Goal: Task Accomplishment & Management: Manage account settings

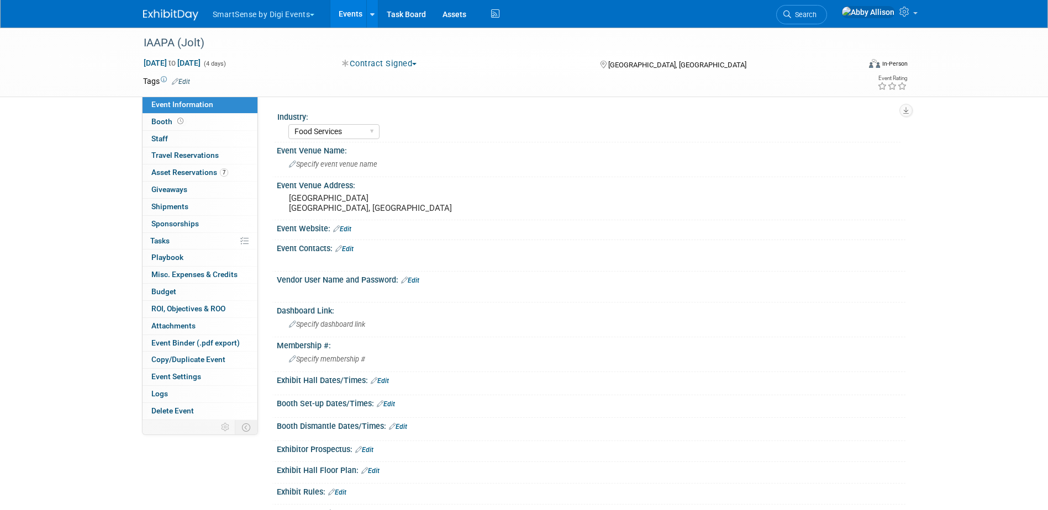
select select "Food Services"
click at [827, 7] on link "Search" at bounding box center [801, 14] width 51 height 19
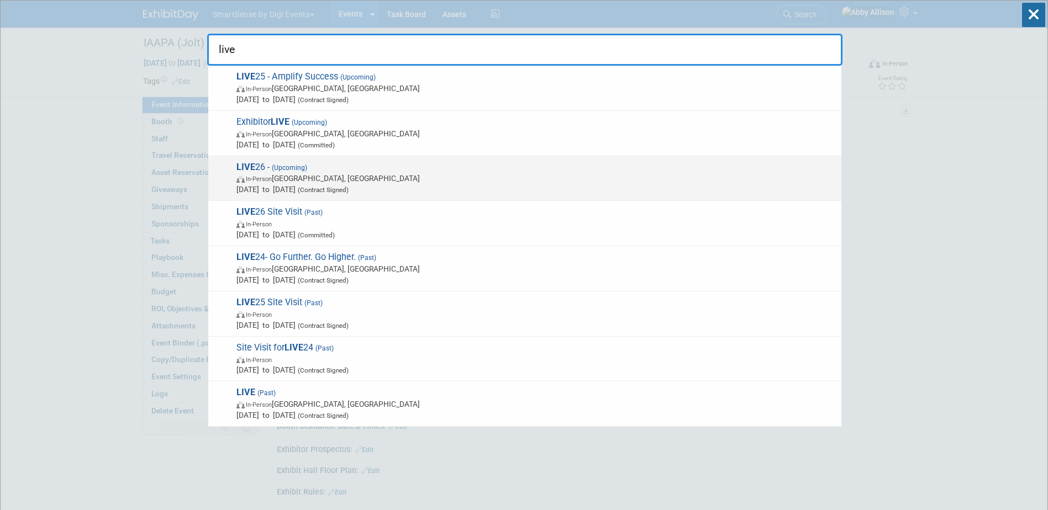
type input "live"
click at [295, 171] on span "(Upcoming)" at bounding box center [289, 168] width 38 height 8
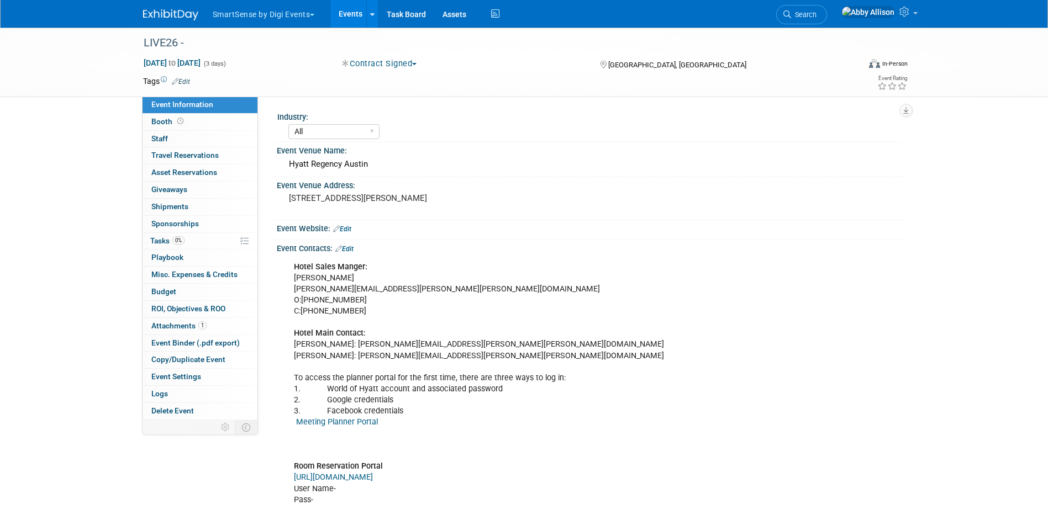
select select "All"
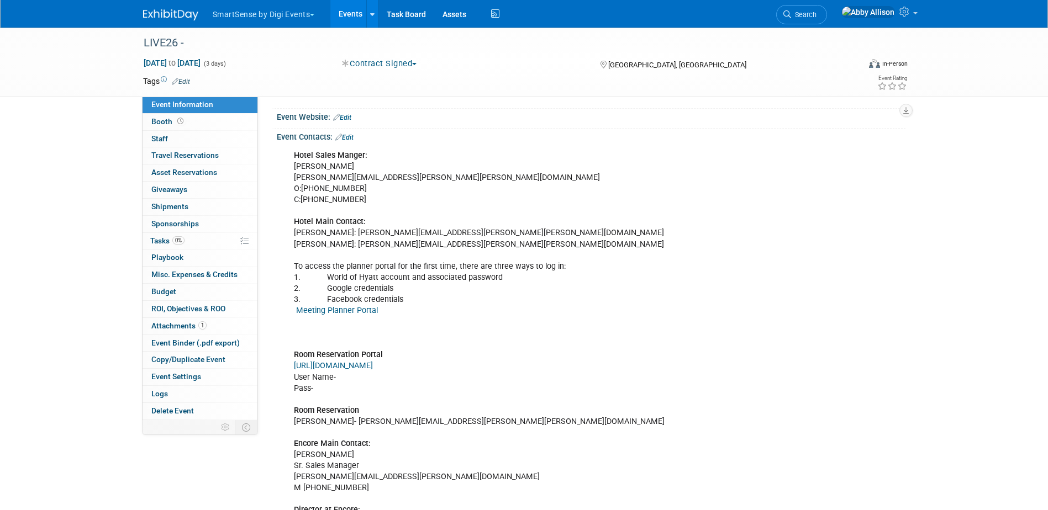
scroll to position [110, 0]
click at [354, 142] on link "Edit" at bounding box center [344, 139] width 18 height 8
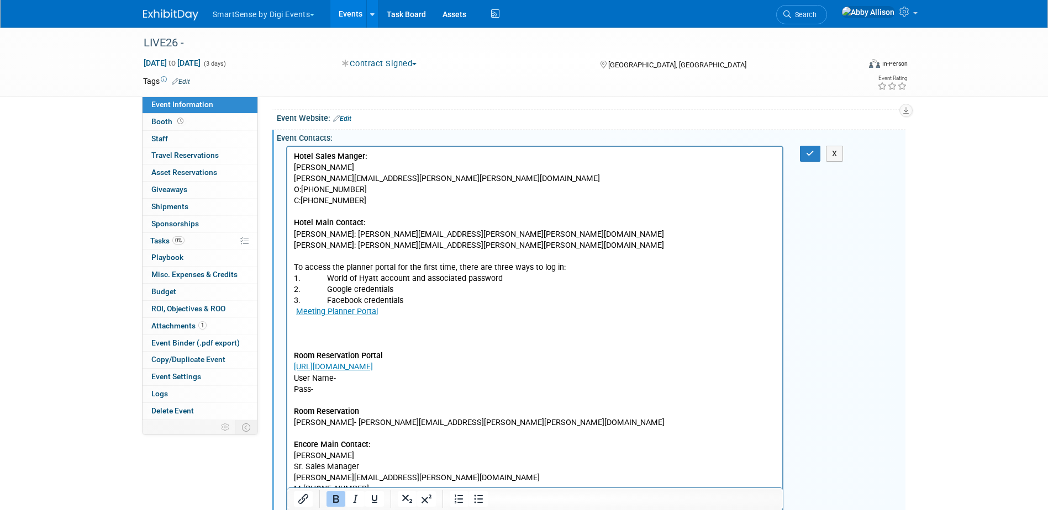
scroll to position [0, 0]
click at [362, 323] on p "Hotel Sales Manger: [PERSON_NAME] [PERSON_NAME][EMAIL_ADDRESS][PERSON_NAME][PER…" at bounding box center [534, 428] width 483 height 555
click at [803, 155] on button "button" at bounding box center [810, 154] width 20 height 16
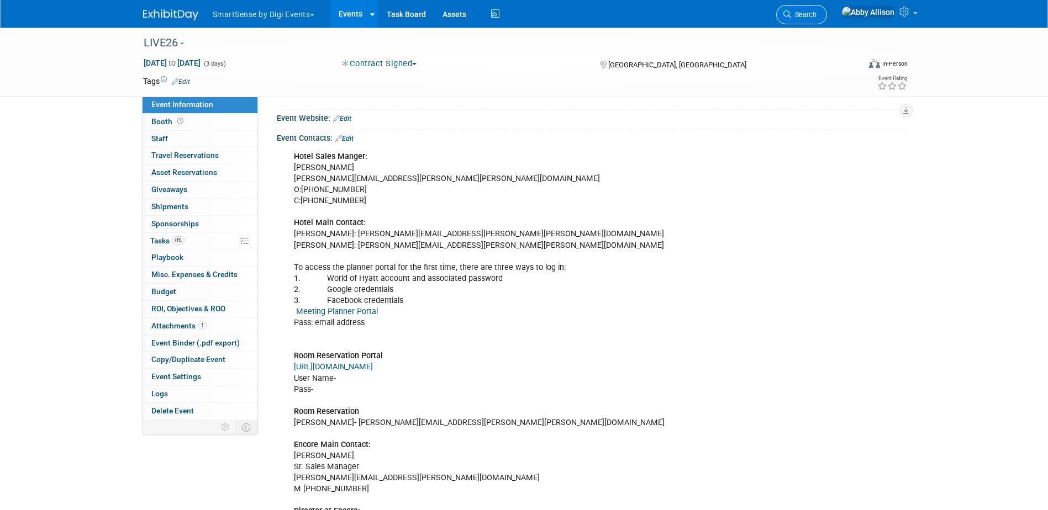
click at [816, 14] on span "Search" at bounding box center [803, 14] width 25 height 8
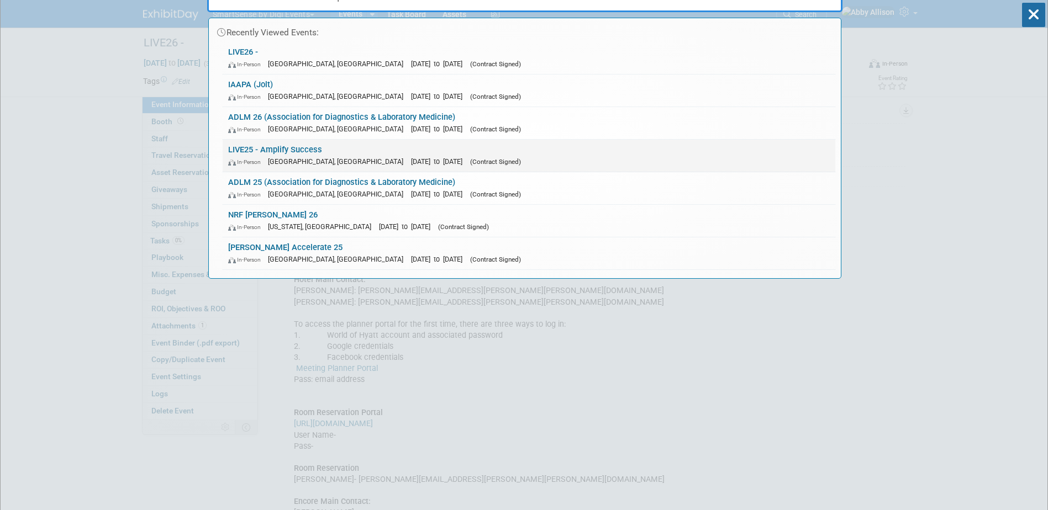
scroll to position [55, 0]
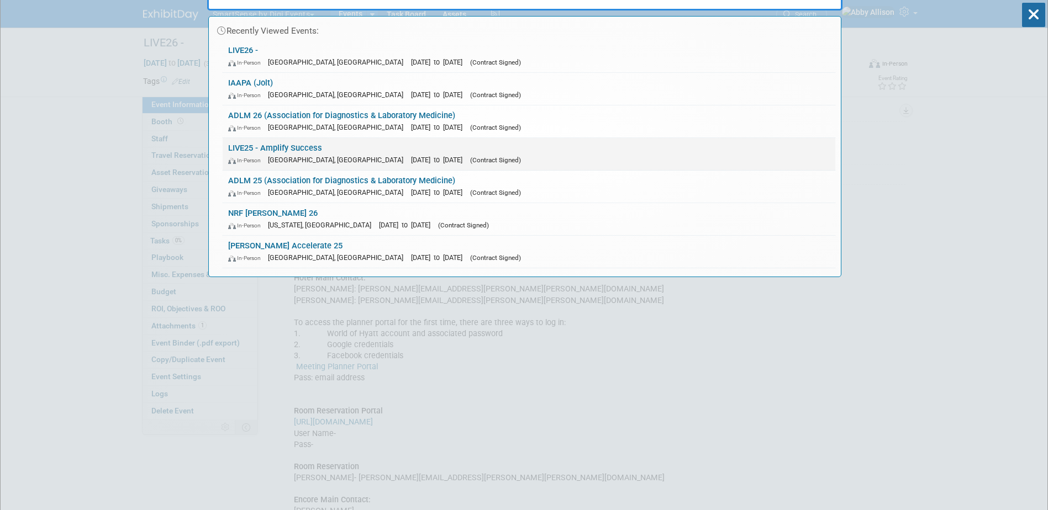
click at [265, 146] on link "LIVE25 - Amplify Success In-Person [GEOGRAPHIC_DATA], [GEOGRAPHIC_DATA] [DATE] …" at bounding box center [529, 154] width 613 height 32
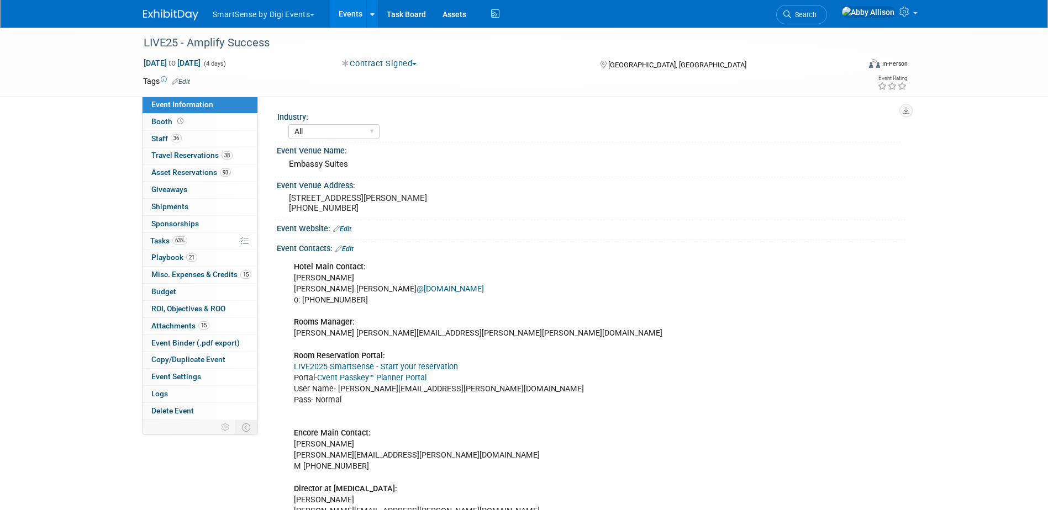
select select "All"
click at [161, 238] on span "Tasks 63%" at bounding box center [168, 240] width 37 height 9
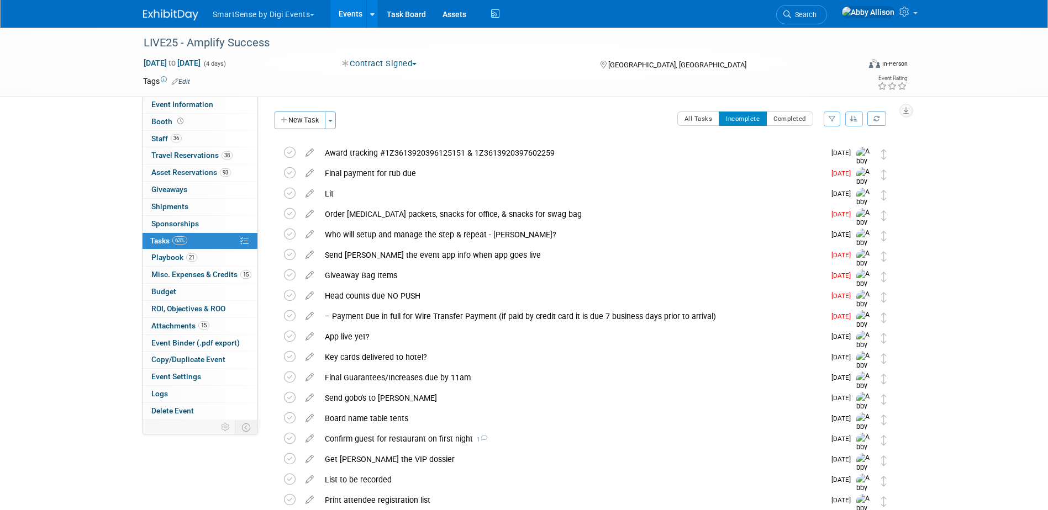
click at [853, 115] on icon "button" at bounding box center [854, 118] width 8 height 7
click at [823, 172] on link "By Due Date" at bounding box center [822, 169] width 79 height 15
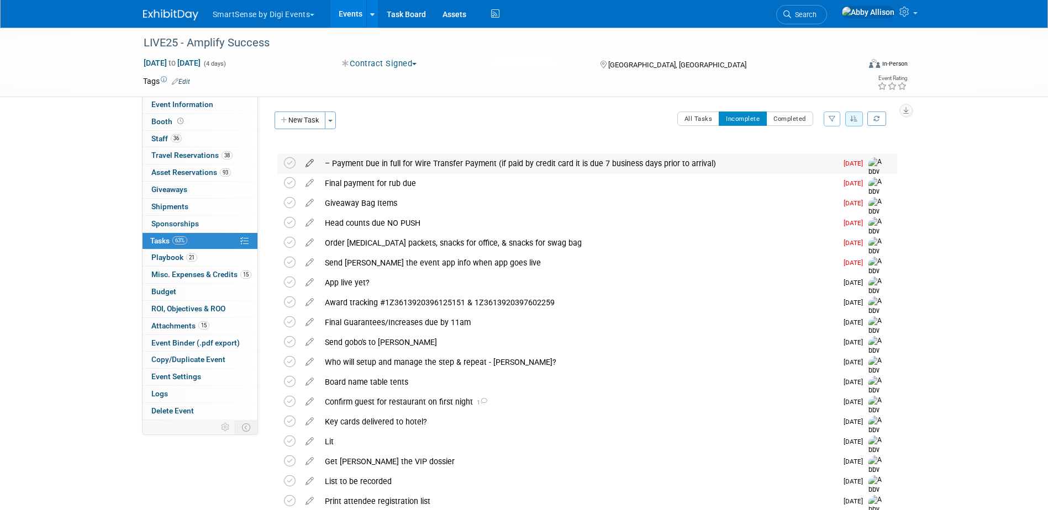
click at [308, 162] on icon at bounding box center [309, 161] width 19 height 14
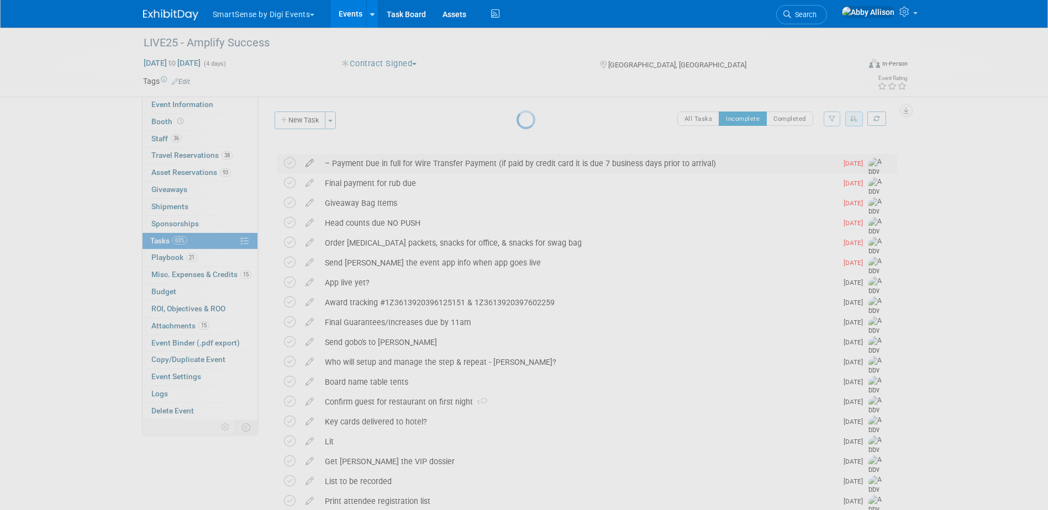
select select "8"
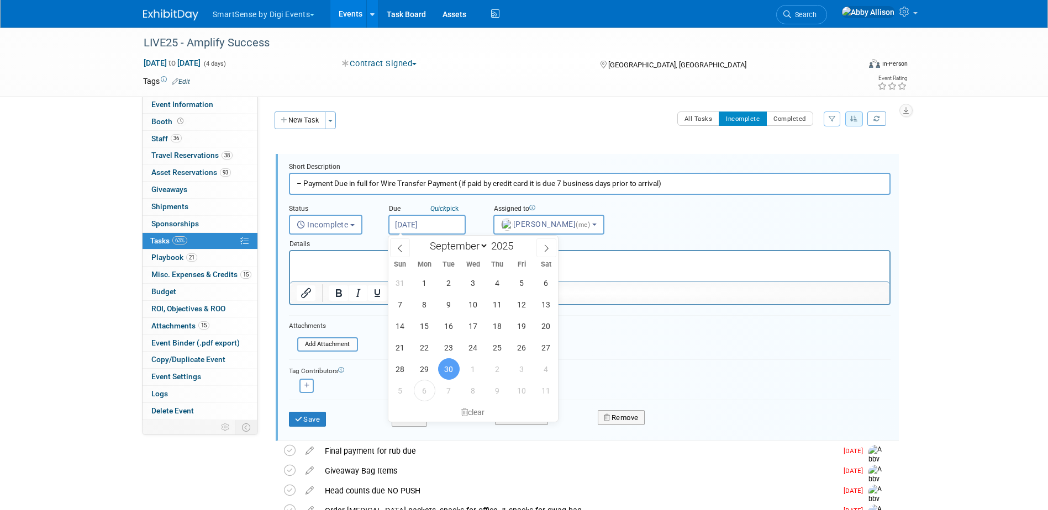
click at [415, 226] on input "Sep 30, 2025" at bounding box center [426, 225] width 77 height 20
click at [431, 394] on span "6" at bounding box center [425, 391] width 22 height 22
type input "Oct 6, 2025"
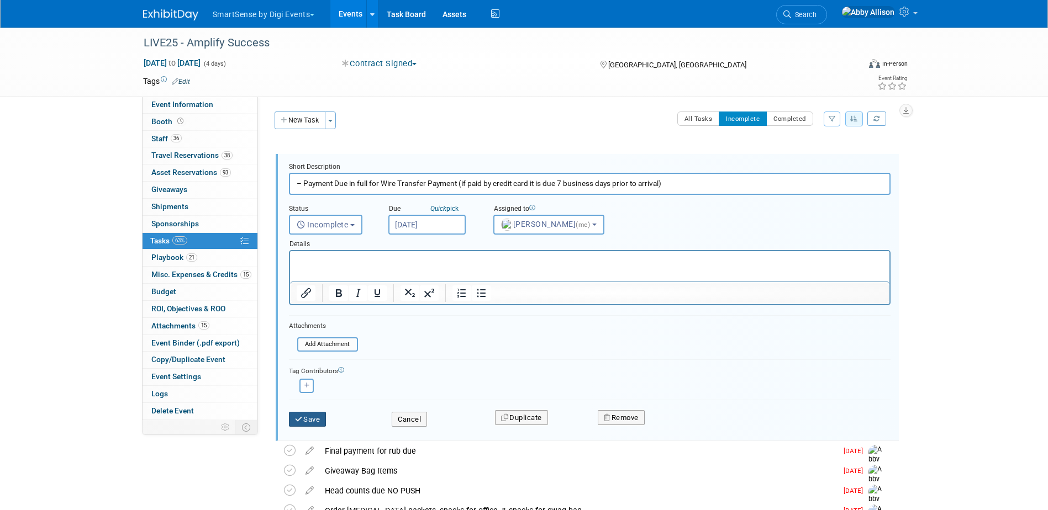
click at [315, 422] on button "Save" at bounding box center [308, 419] width 38 height 15
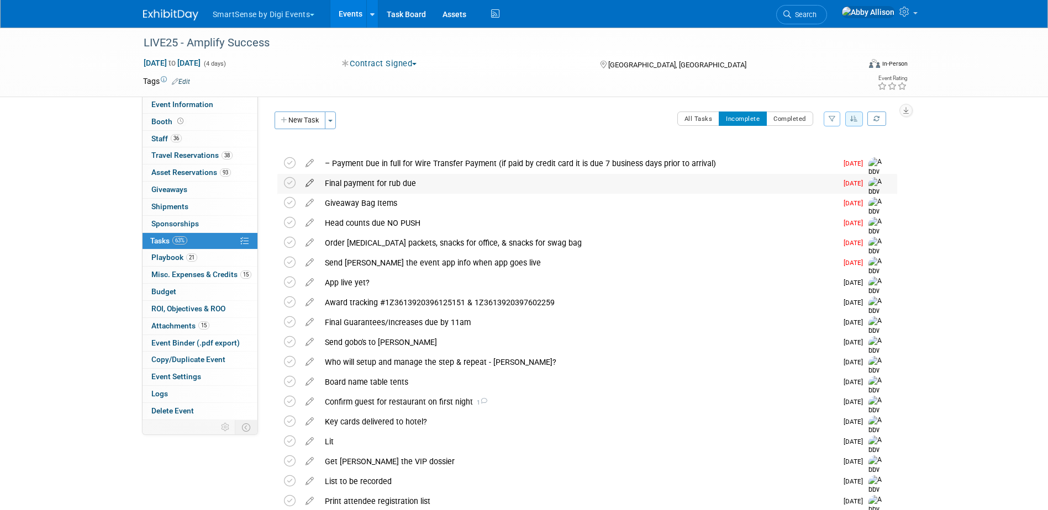
click at [307, 187] on icon at bounding box center [309, 181] width 19 height 14
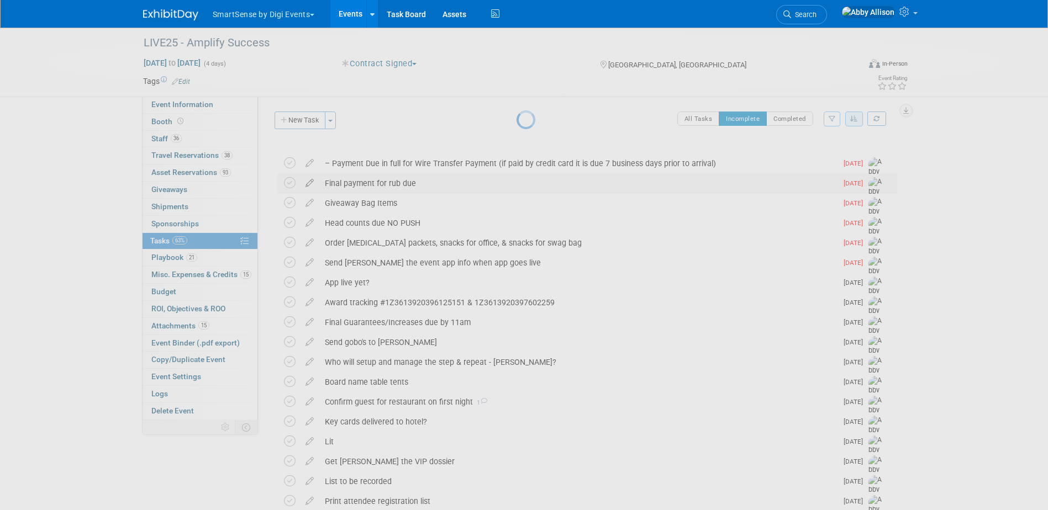
select select "9"
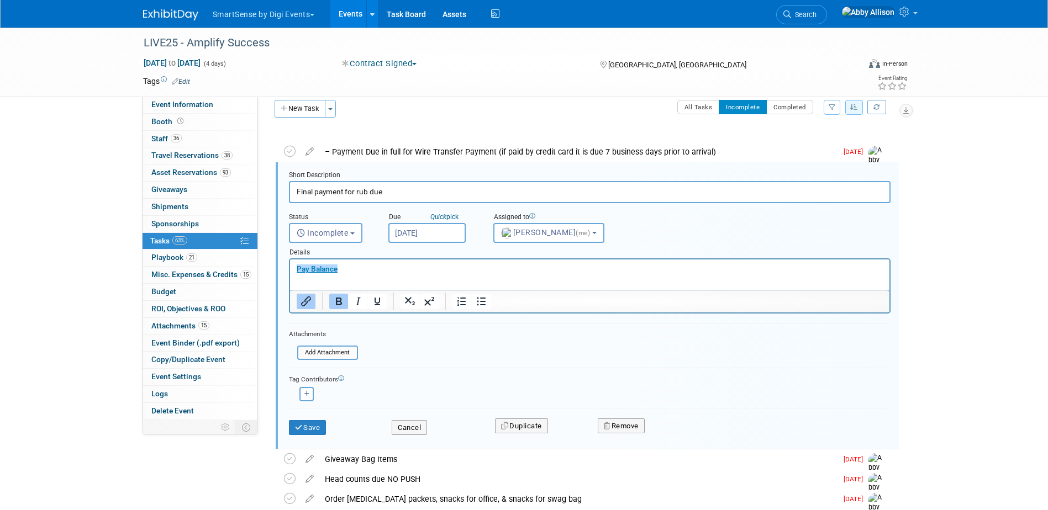
scroll to position [12, 0]
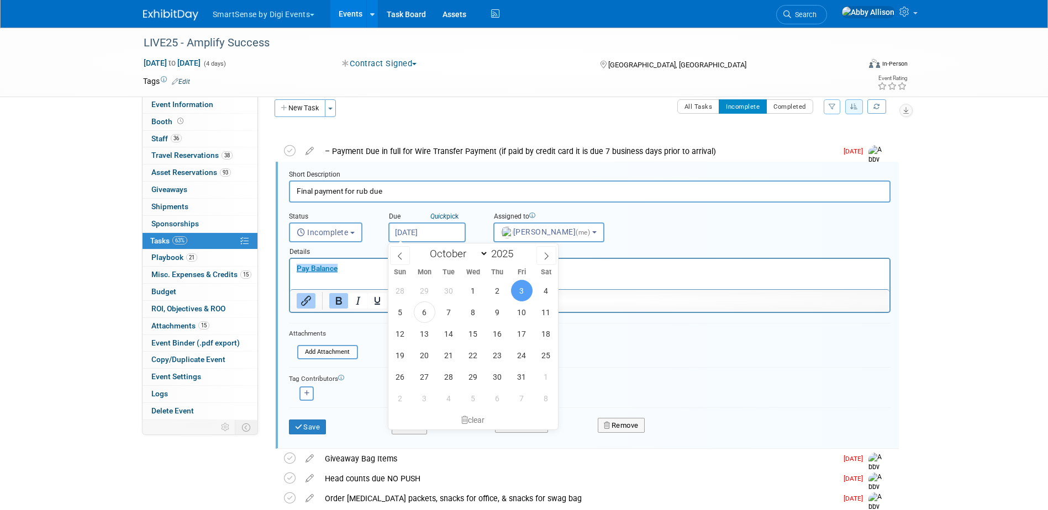
click at [417, 234] on input "Oct 3, 2025" at bounding box center [426, 233] width 77 height 20
click at [495, 317] on span "9" at bounding box center [498, 313] width 22 height 22
type input "Oct 9, 2025"
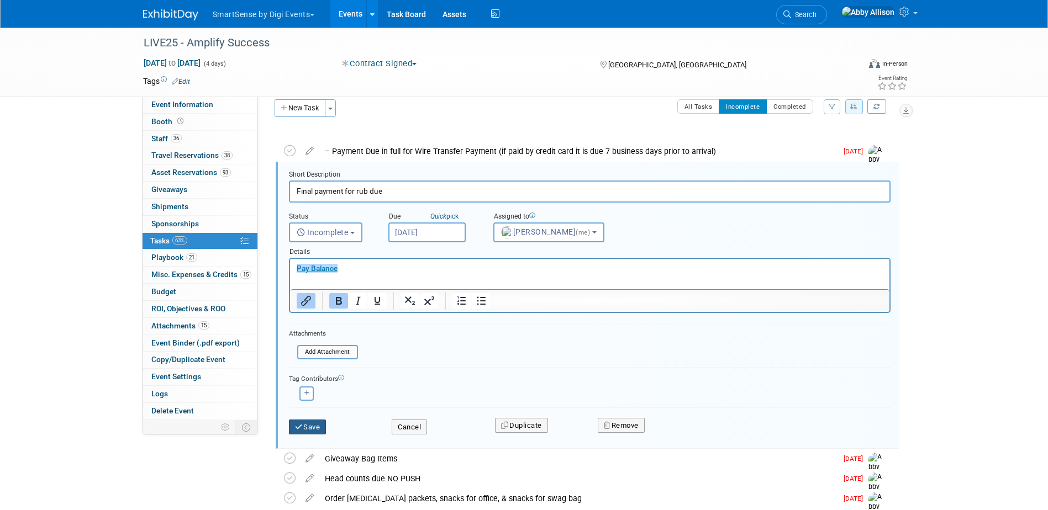
click at [303, 430] on button "Save" at bounding box center [308, 427] width 38 height 15
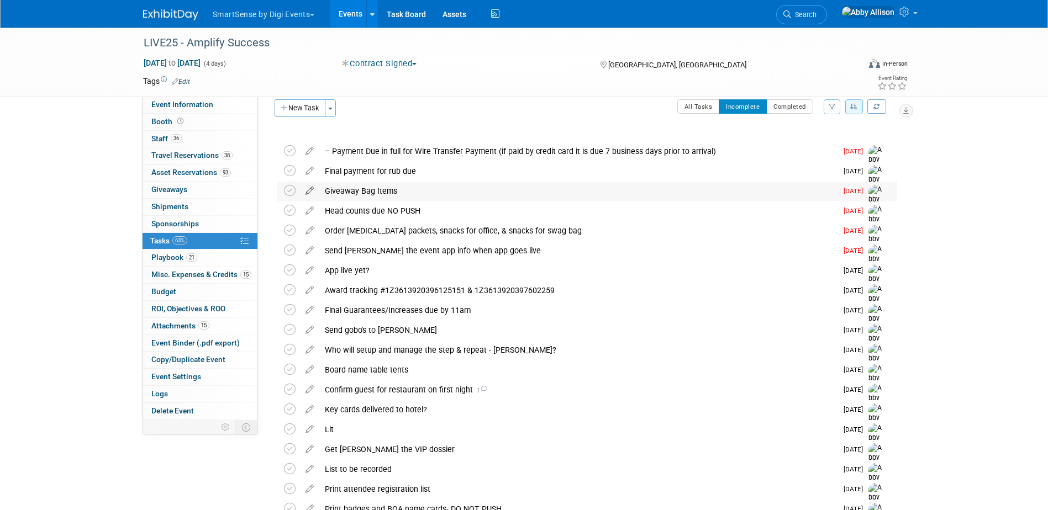
click at [307, 190] on icon at bounding box center [309, 189] width 19 height 14
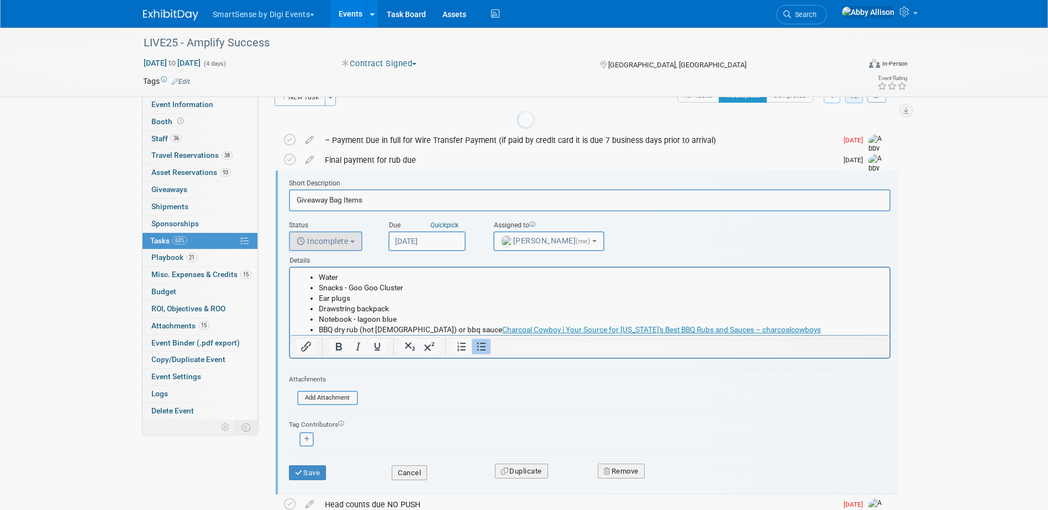
scroll to position [32, 0]
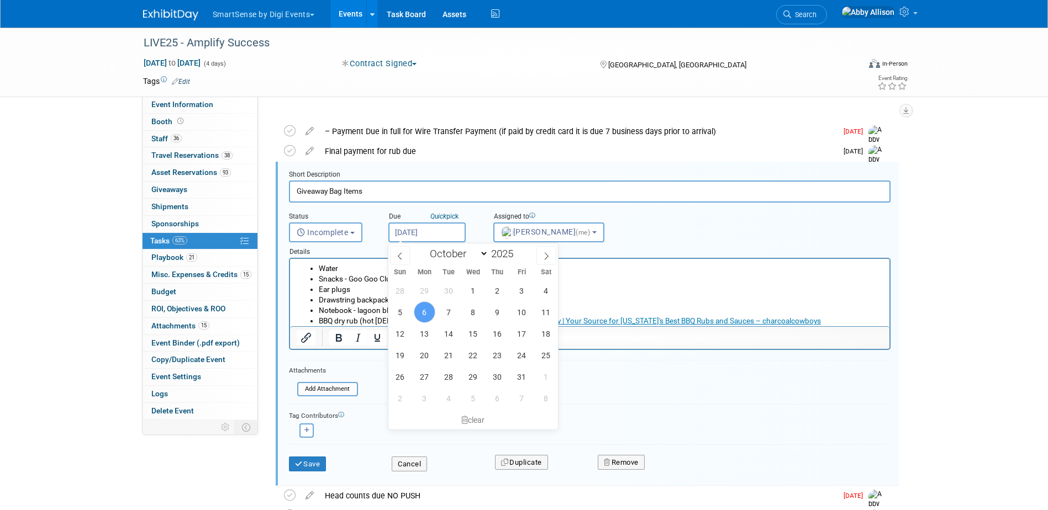
click at [402, 230] on input "Oct 6, 2025" at bounding box center [426, 233] width 77 height 20
click at [429, 310] on span "6" at bounding box center [425, 313] width 22 height 22
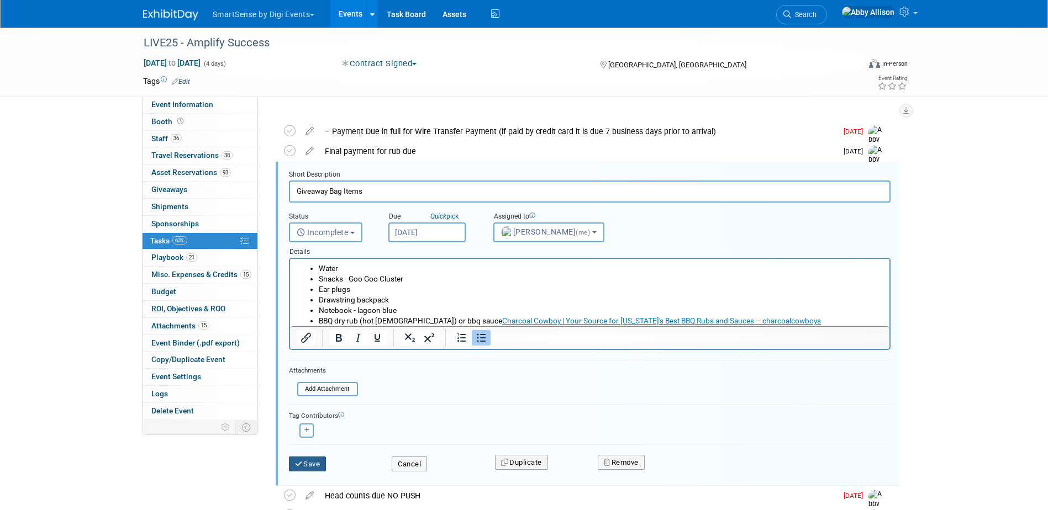
click at [312, 463] on button "Save" at bounding box center [308, 464] width 38 height 15
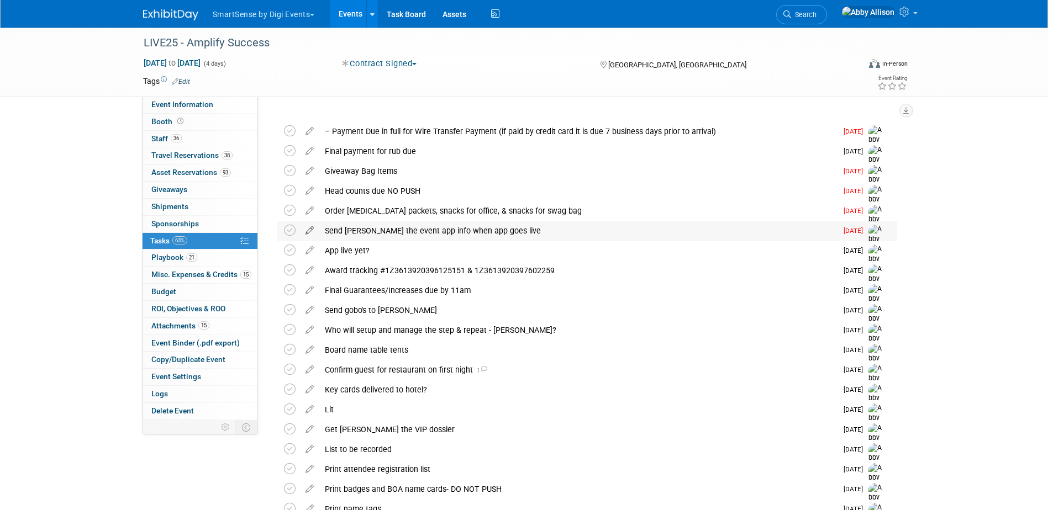
click at [309, 229] on icon at bounding box center [309, 229] width 19 height 14
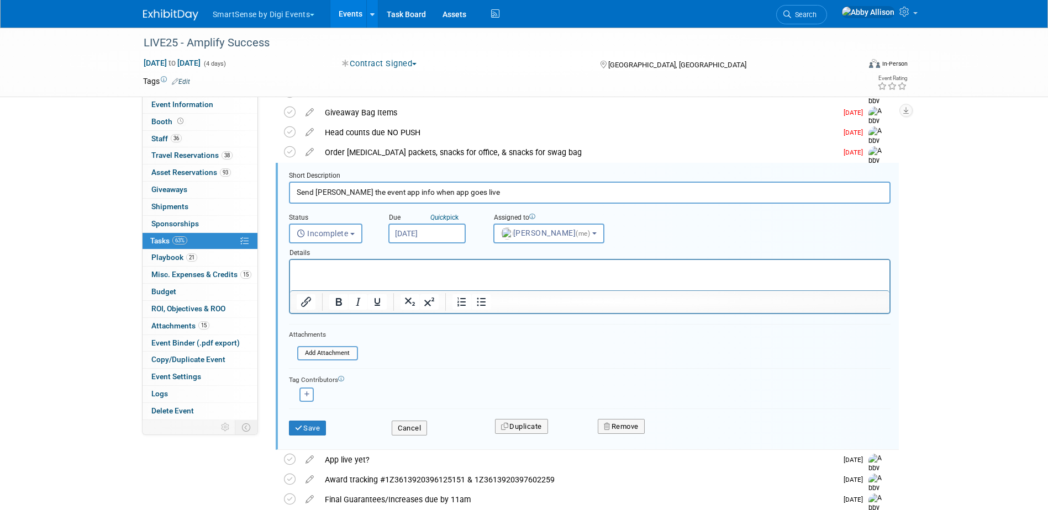
scroll to position [92, 0]
click at [412, 226] on input "Oct 6, 2025" at bounding box center [426, 233] width 77 height 20
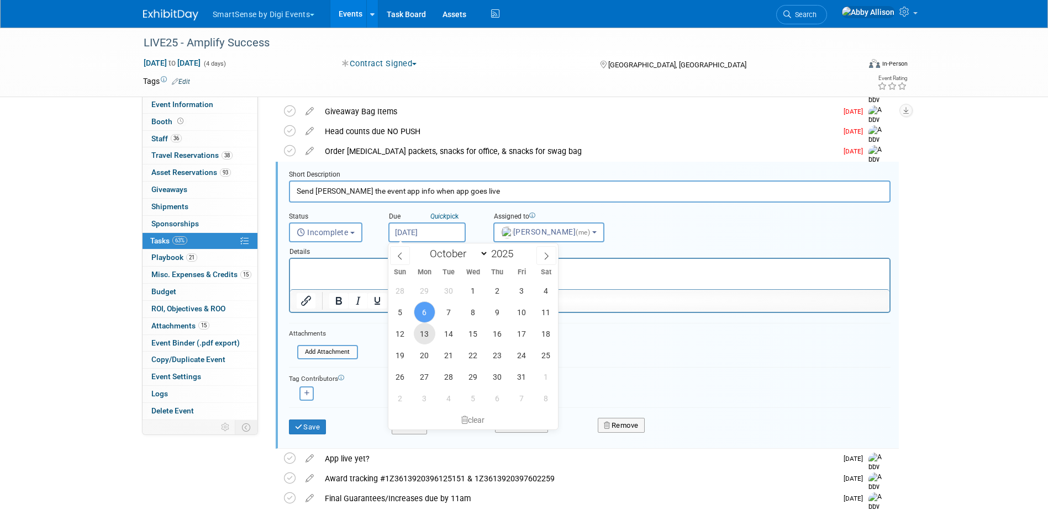
click at [425, 333] on span "13" at bounding box center [425, 334] width 22 height 22
type input "Oct 13, 2025"
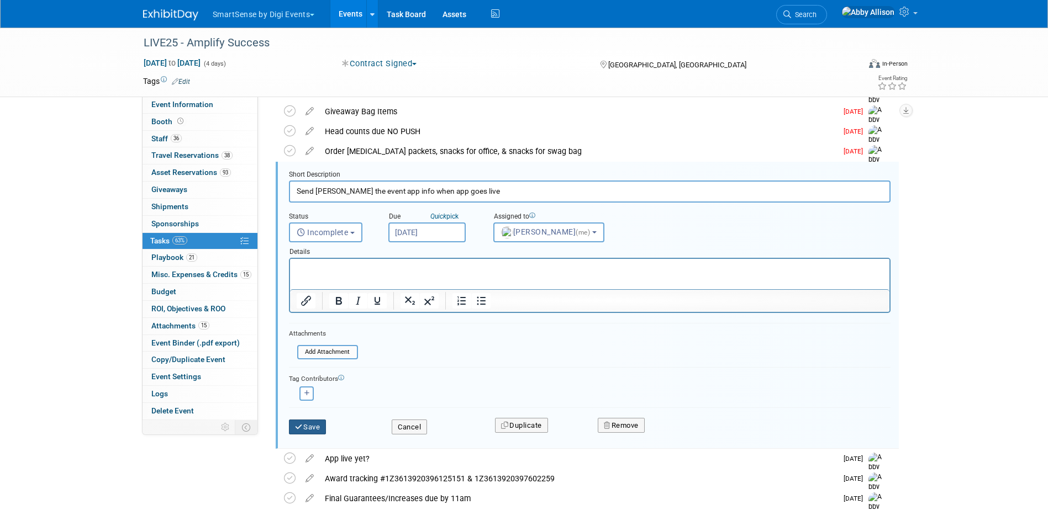
click at [311, 431] on button "Save" at bounding box center [308, 427] width 38 height 15
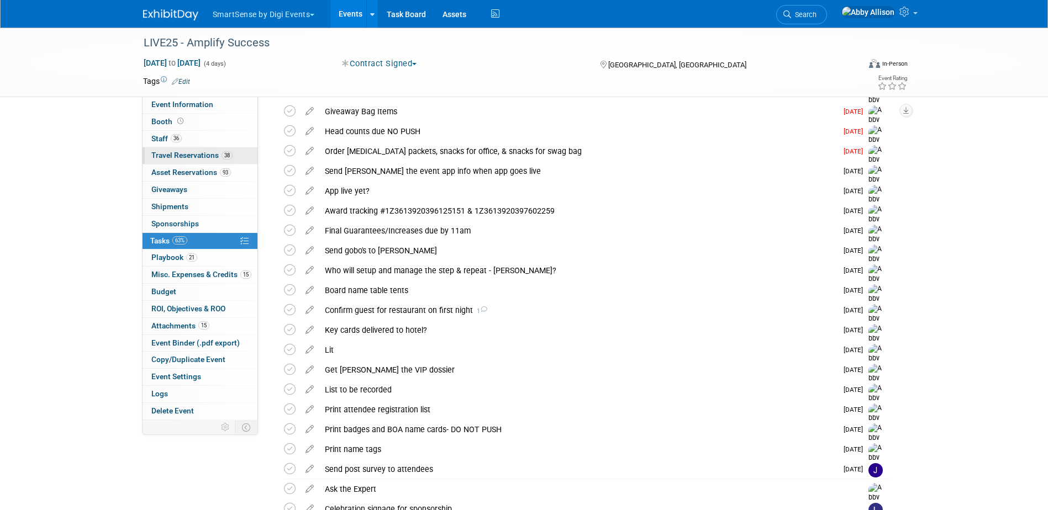
click at [162, 155] on span "Travel Reservations 38" at bounding box center [191, 155] width 81 height 9
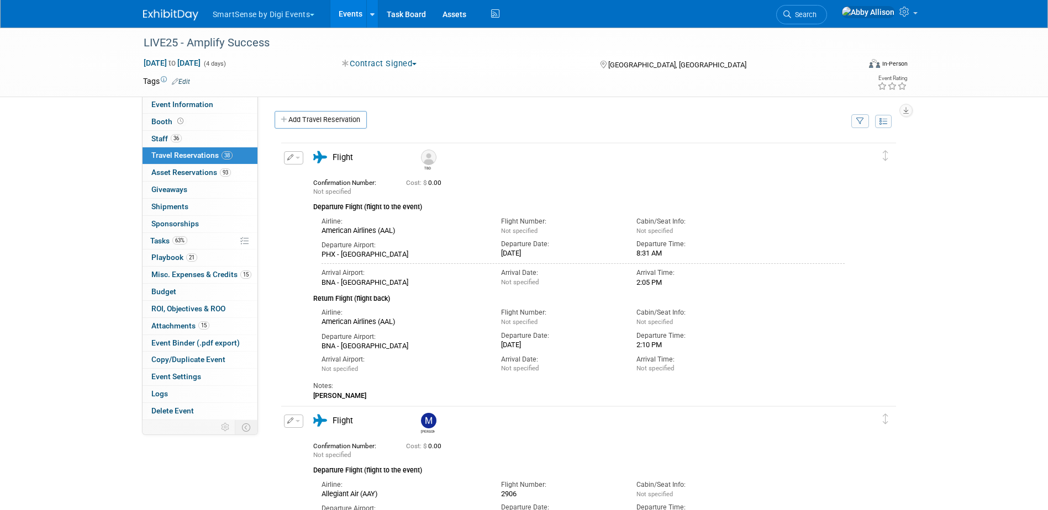
scroll to position [0, 0]
click at [302, 114] on link "Add Travel Reservation" at bounding box center [321, 121] width 92 height 18
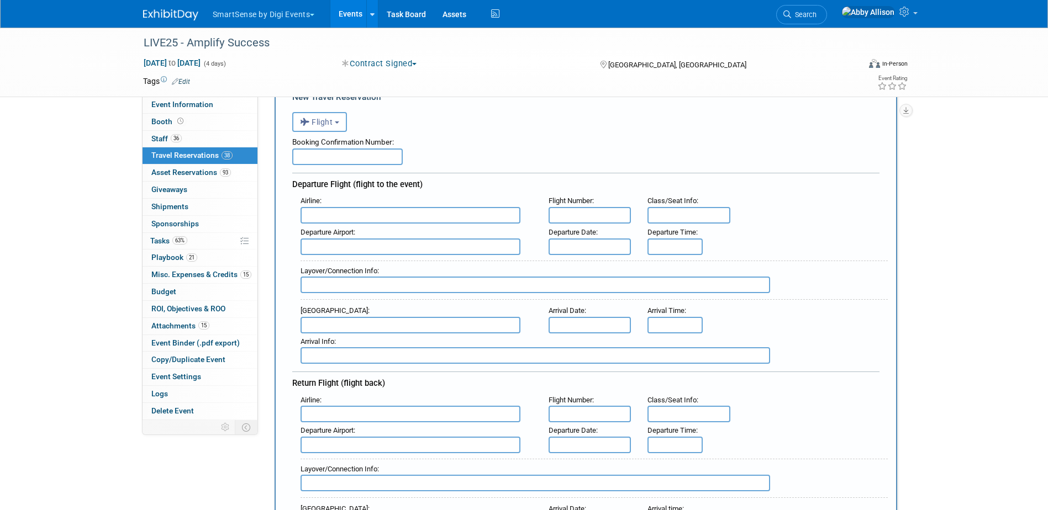
scroll to position [55, 0]
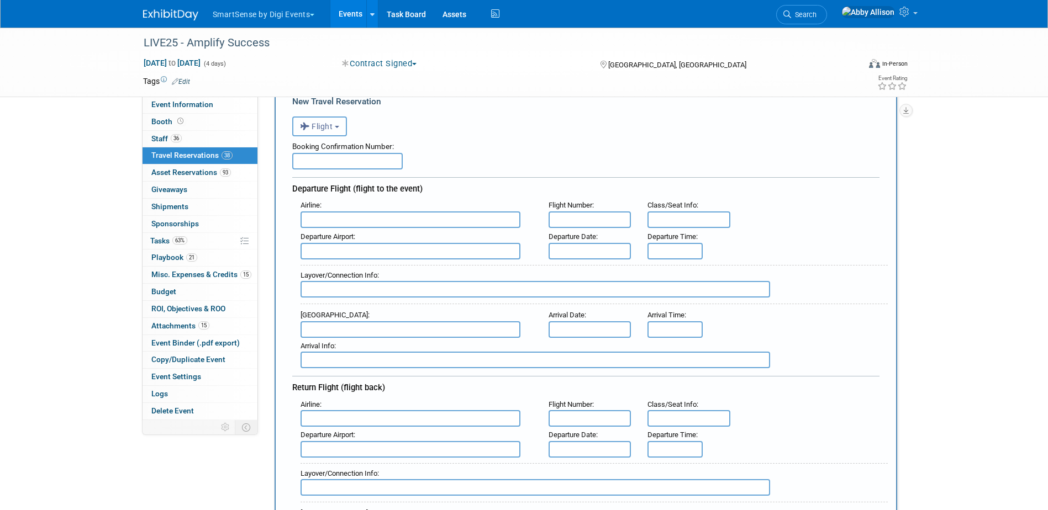
click at [321, 125] on span "Flight" at bounding box center [316, 126] width 33 height 9
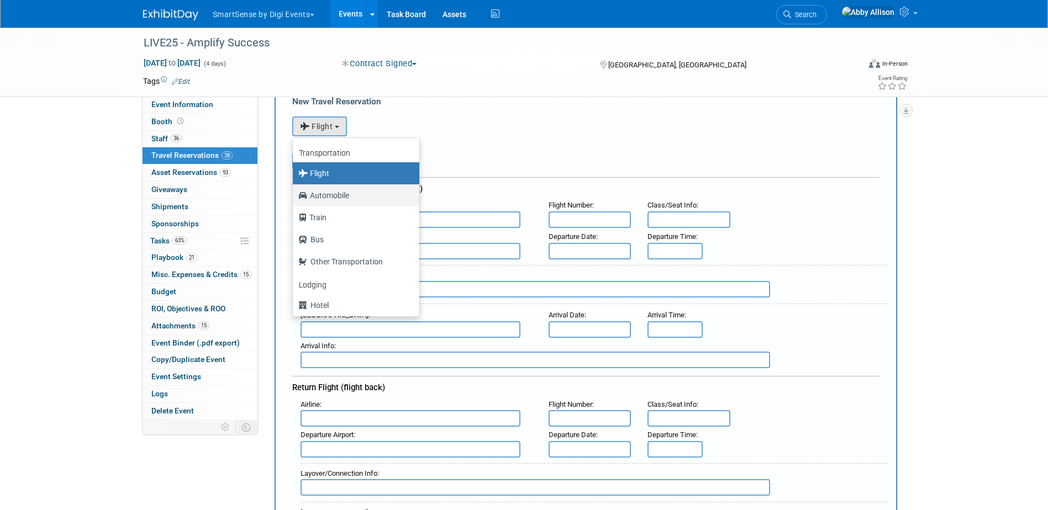
click at [318, 195] on label "Automobile" at bounding box center [353, 196] width 110 height 18
click at [294, 195] on input "Automobile" at bounding box center [290, 194] width 7 height 7
select select "4"
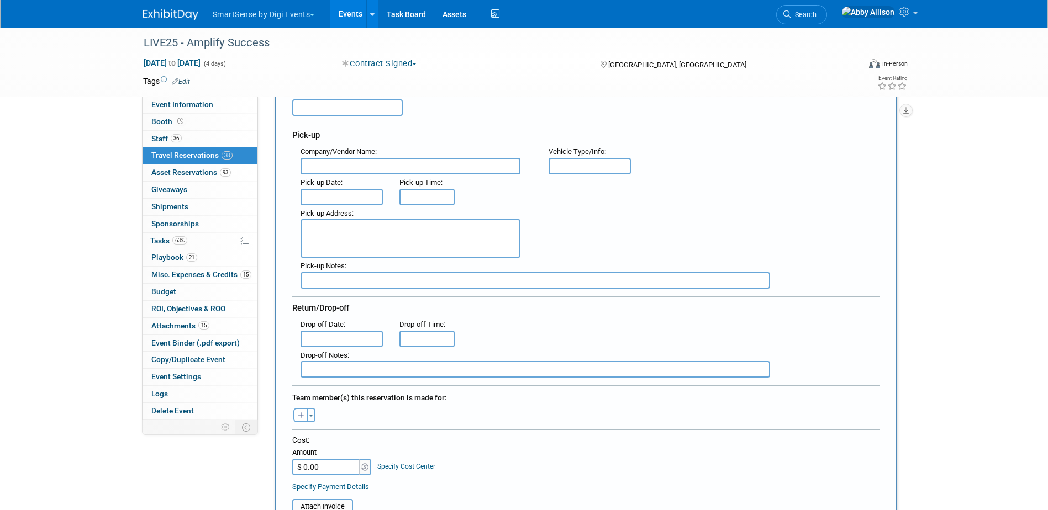
scroll to position [110, 0]
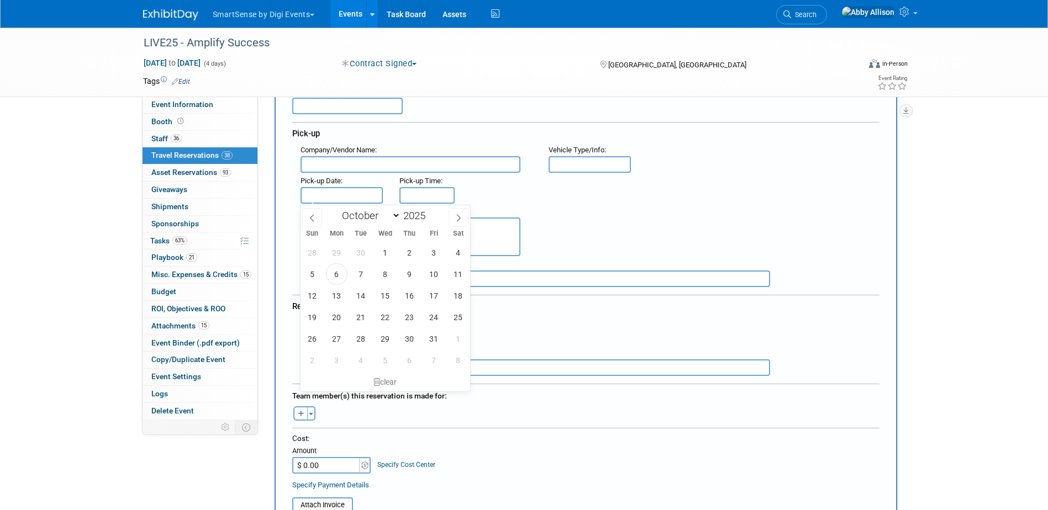
click at [344, 187] on input "text" at bounding box center [342, 195] width 83 height 17
click at [384, 317] on span "22" at bounding box center [386, 318] width 22 height 22
type input "Oct 22, 2025"
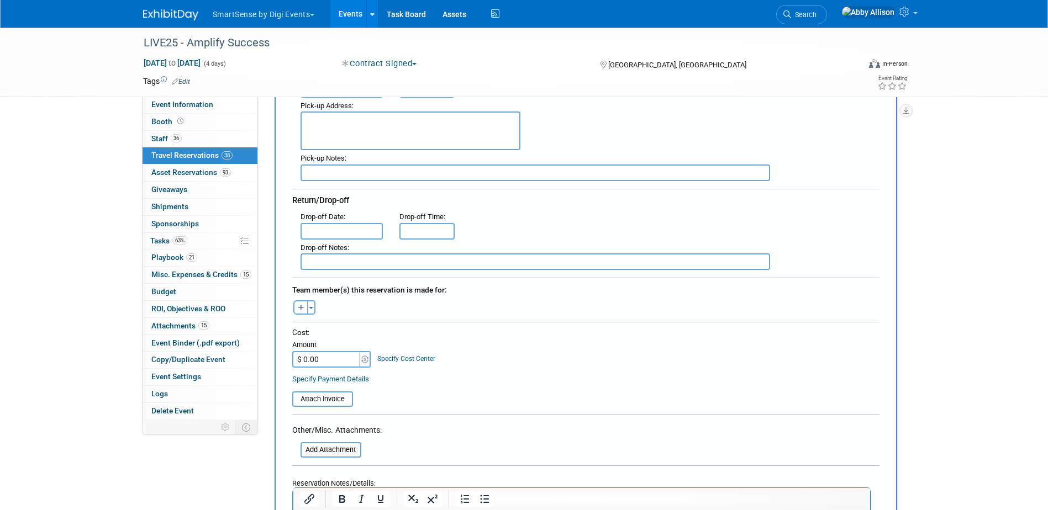
scroll to position [221, 0]
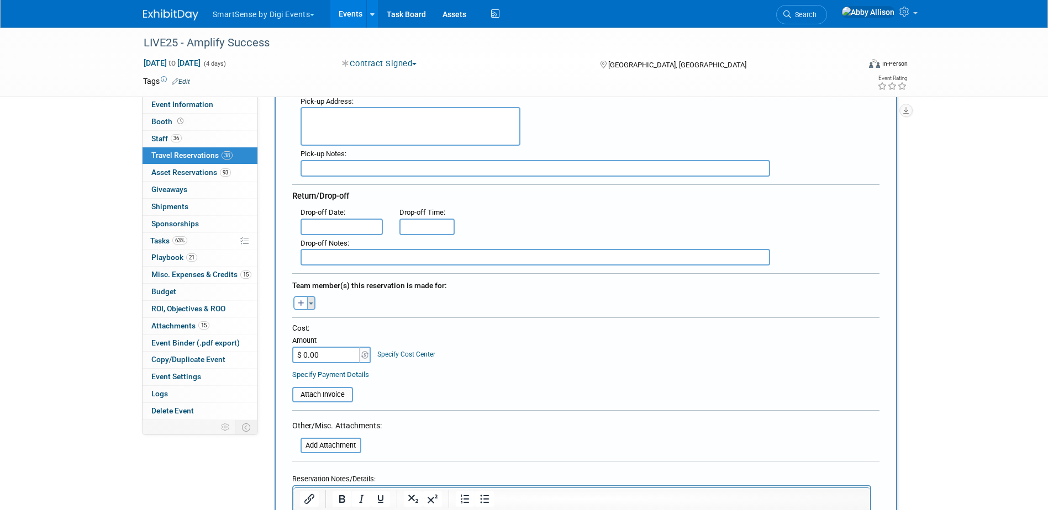
click at [313, 308] on button "Toggle Dropdown" at bounding box center [311, 303] width 8 height 14
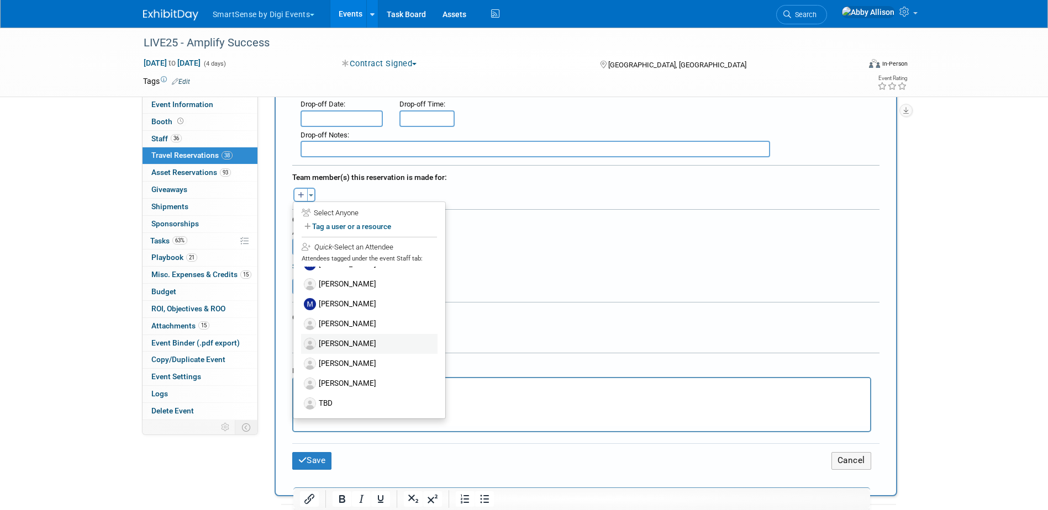
scroll to position [331, 0]
click at [338, 398] on label "TBD" at bounding box center [369, 402] width 136 height 20
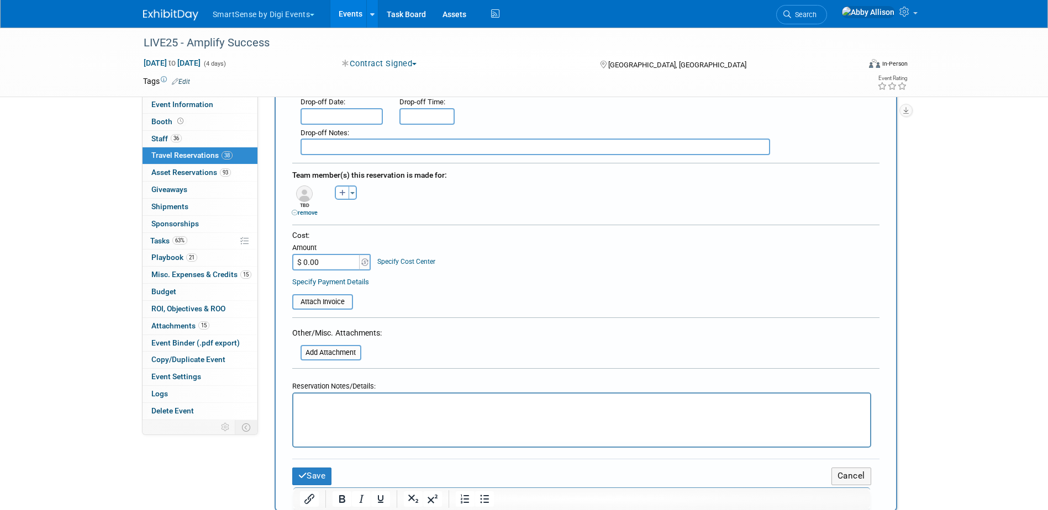
click at [342, 410] on html at bounding box center [581, 402] width 577 height 16
click at [312, 475] on button "Save" at bounding box center [312, 476] width 40 height 17
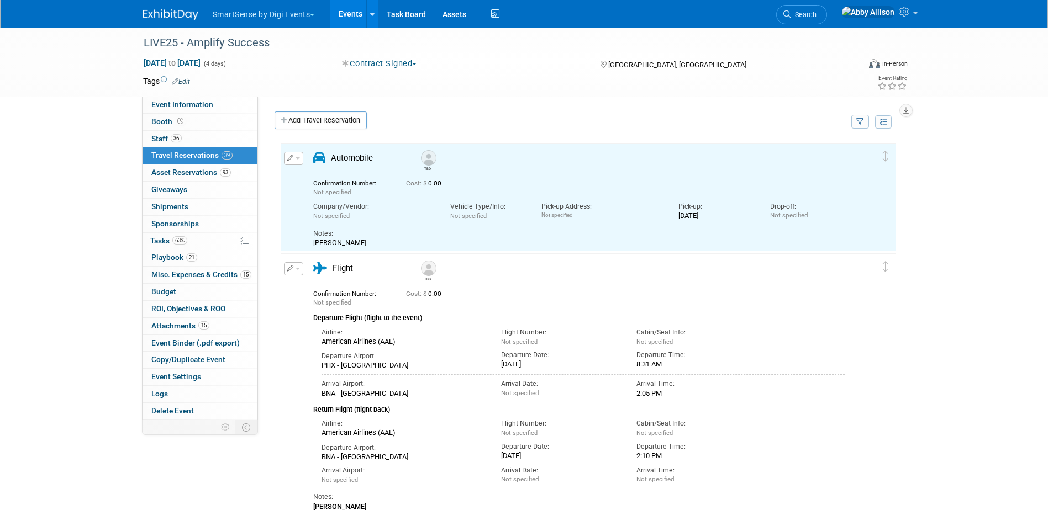
scroll to position [0, 0]
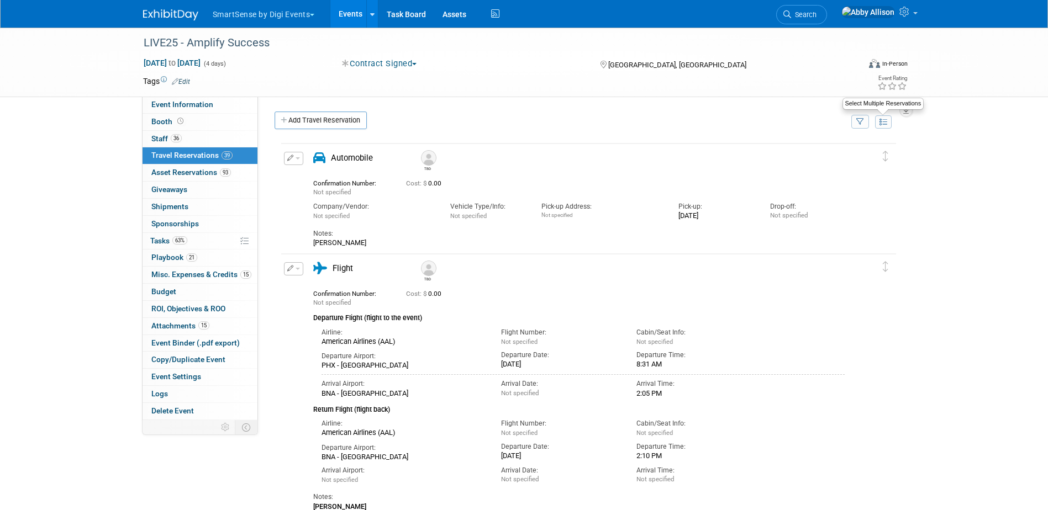
click at [888, 124] on button at bounding box center [883, 121] width 17 height 13
click at [856, 122] on icon "button" at bounding box center [860, 122] width 8 height 7
click at [848, 155] on select "-- Select Traveler -- All reservation with no one tagged Alex Yang Ariaudo Joe …" at bounding box center [791, 155] width 137 height 15
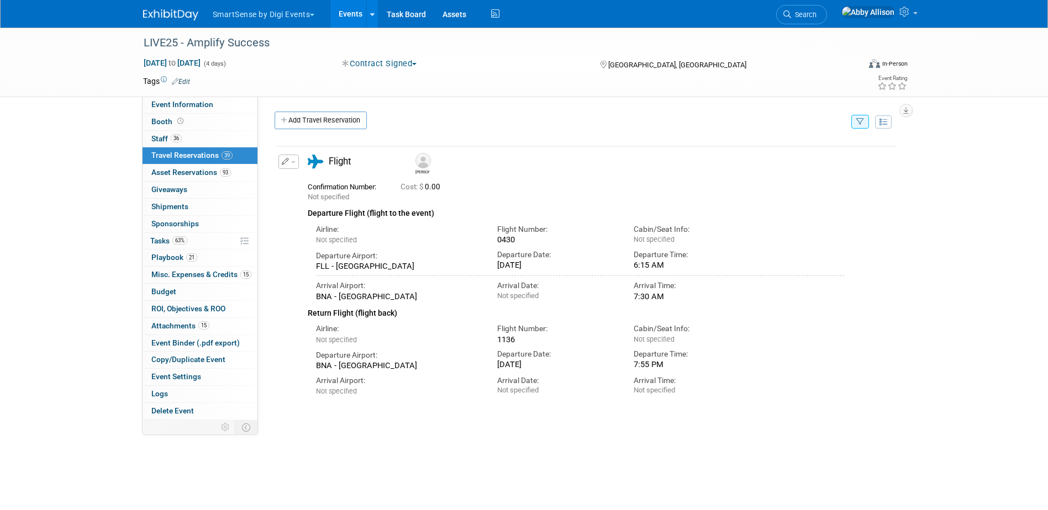
click at [293, 162] on span "button" at bounding box center [293, 162] width 4 height 2
click at [318, 178] on button "Edit Reservation" at bounding box center [325, 181] width 93 height 16
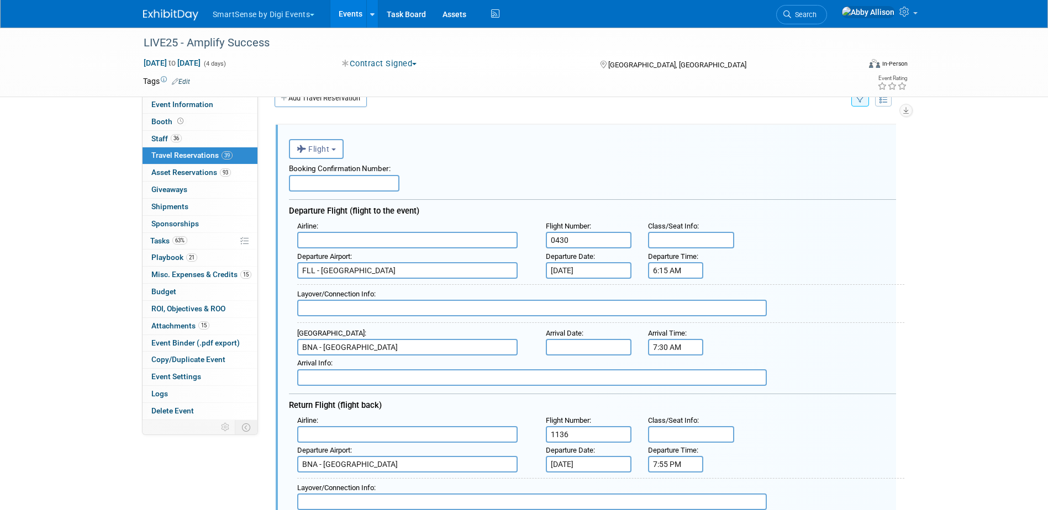
click at [347, 241] on input "text" at bounding box center [407, 240] width 220 height 17
click at [344, 255] on span "Southw est Airlines (SWA)" at bounding box center [413, 258] width 230 height 18
type input "Southwest Airlines (SWA)"
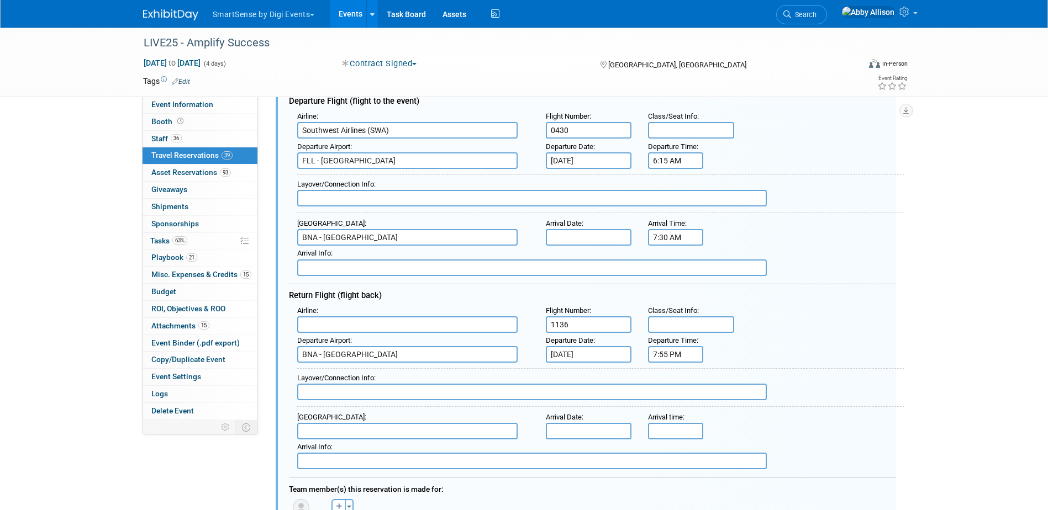
scroll to position [133, 0]
click at [338, 321] on input "text" at bounding box center [407, 324] width 220 height 17
click at [336, 337] on span "Southw est Airlines (SWA)" at bounding box center [413, 342] width 230 height 18
type input "Southwest Airlines (SWA)"
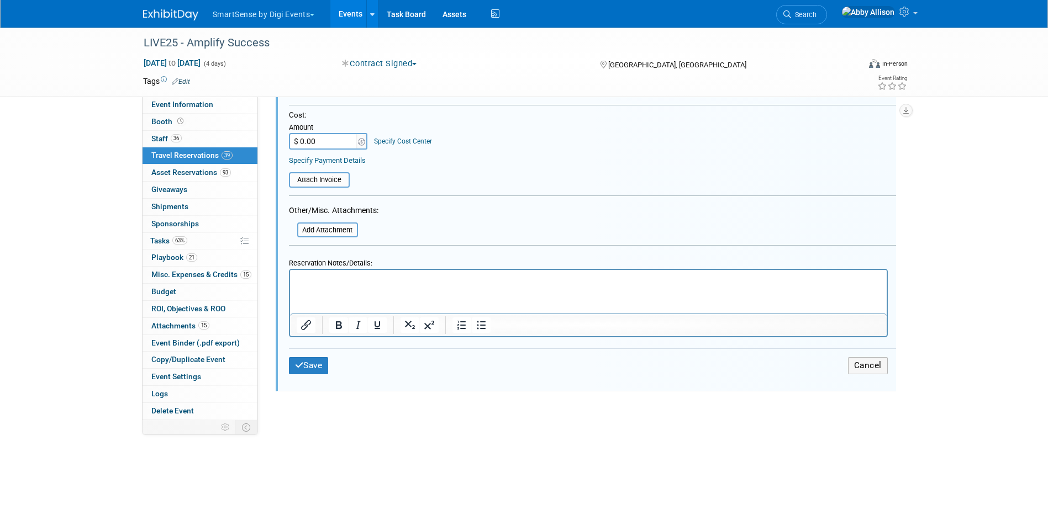
scroll to position [574, 0]
click at [313, 358] on button "Save" at bounding box center [309, 362] width 40 height 17
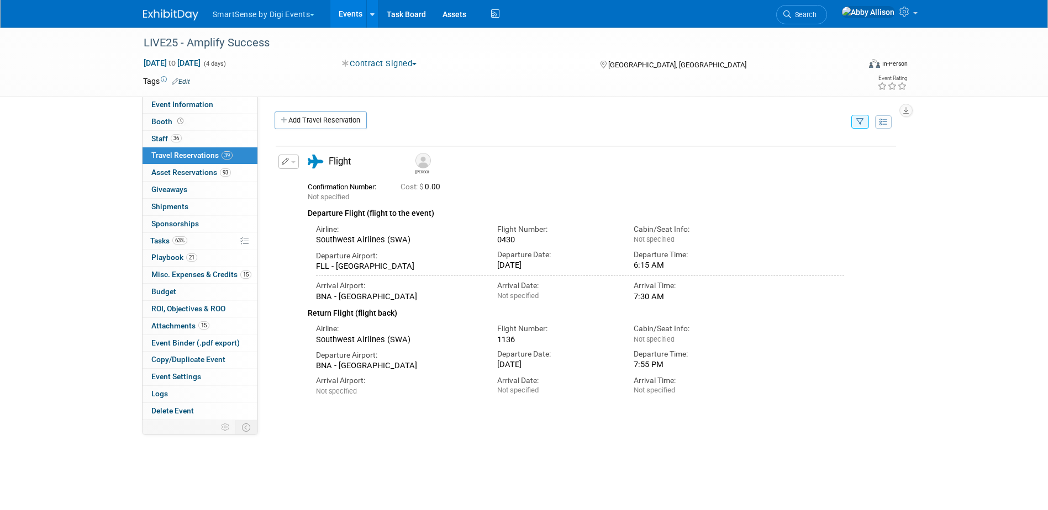
scroll to position [0, 0]
click at [176, 324] on span "Attachments 15" at bounding box center [180, 325] width 58 height 9
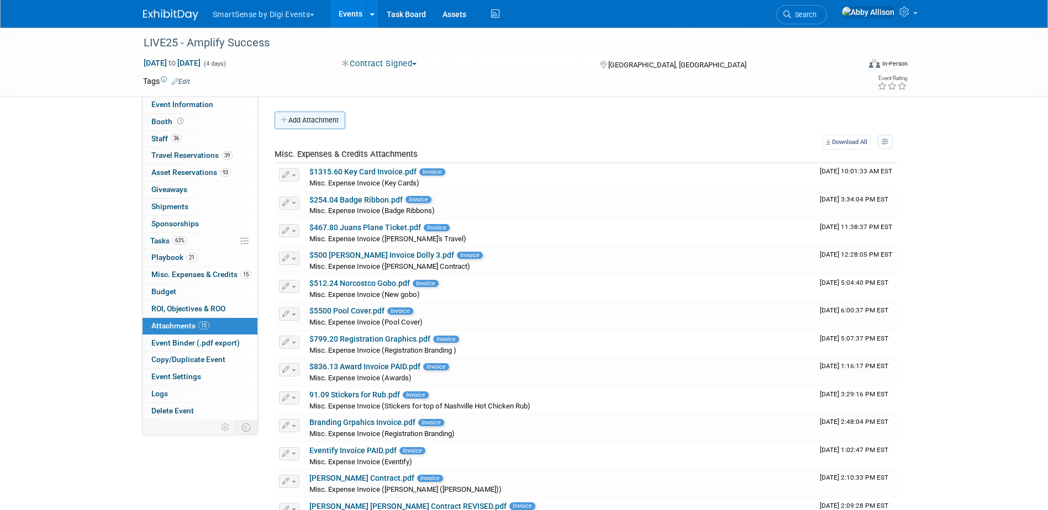
click at [298, 118] on button "Add Attachment" at bounding box center [310, 121] width 71 height 18
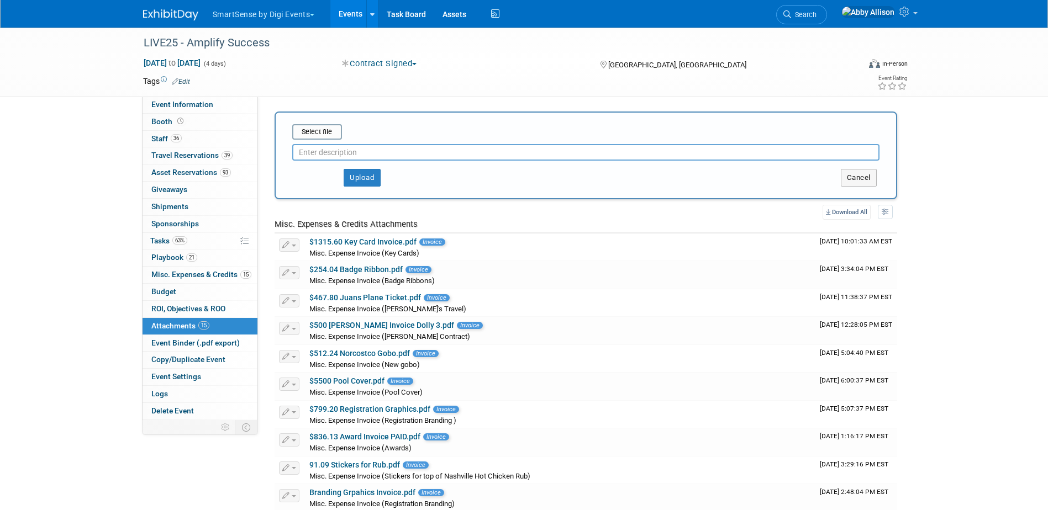
click at [327, 147] on input "text" at bounding box center [585, 152] width 587 height 17
type input "Manley's Stage Intro"
click at [323, 136] on input "file" at bounding box center [274, 131] width 131 height 13
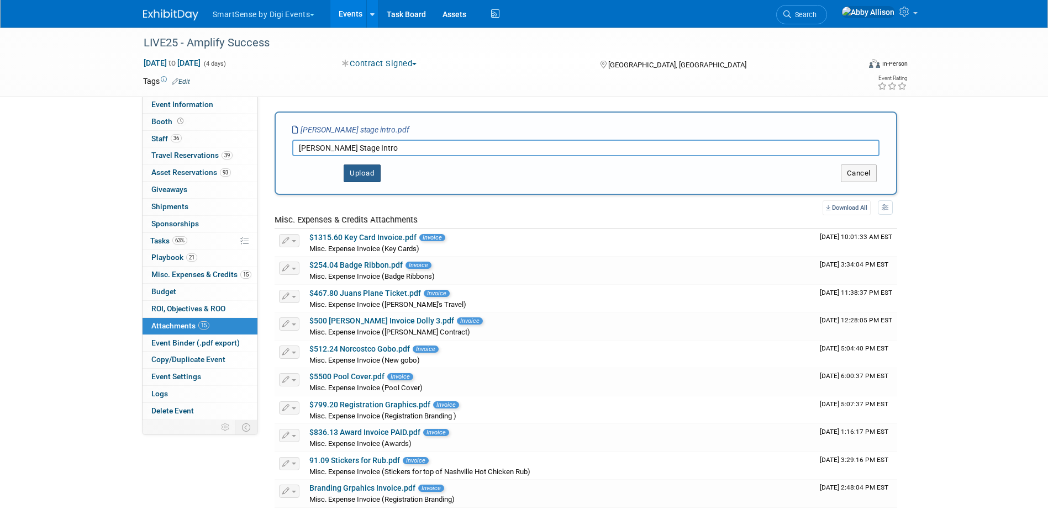
click at [377, 172] on button "Upload" at bounding box center [362, 174] width 37 height 18
